Goal: Obtain resource: Obtain resource

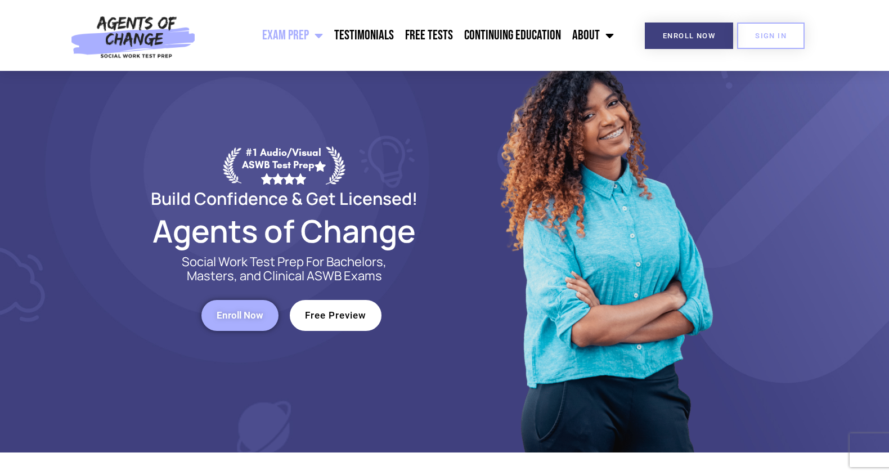
click at [321, 323] on link "Free Preview" at bounding box center [336, 315] width 92 height 31
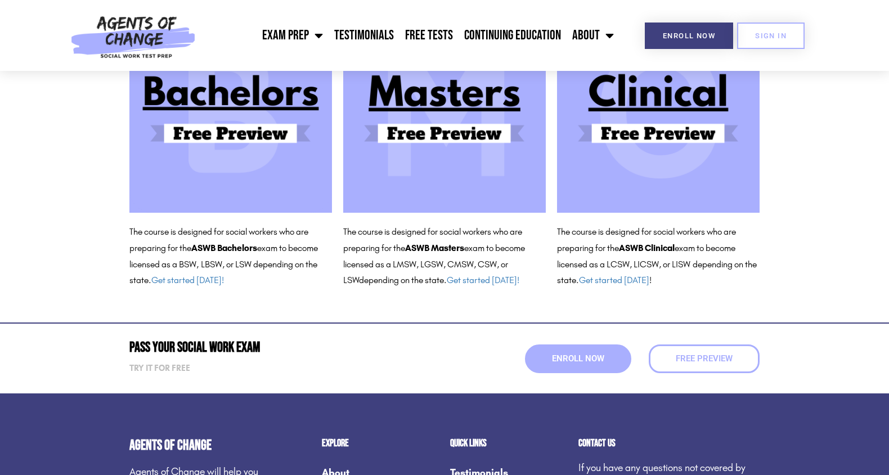
click at [623, 132] on img at bounding box center [658, 111] width 203 height 203
